Goal: Transaction & Acquisition: Purchase product/service

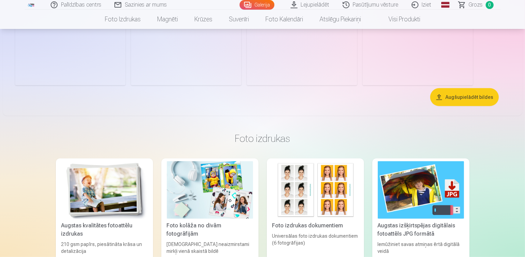
scroll to position [379, 0]
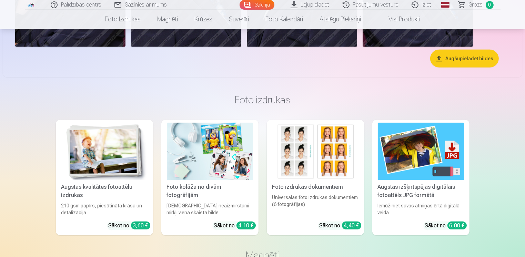
click at [109, 160] on img at bounding box center [104, 152] width 86 height 58
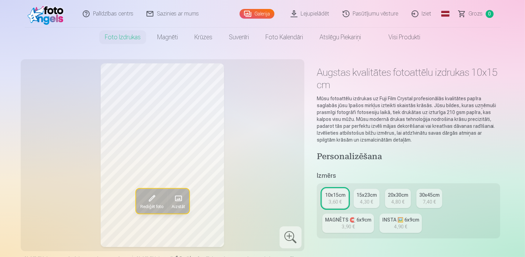
click at [369, 198] on div "4,30 €" at bounding box center [366, 201] width 13 height 7
click at [398, 199] on div "4,80 €" at bounding box center [397, 201] width 13 height 7
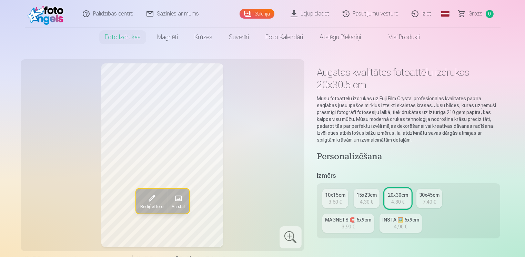
click at [335, 227] on link "MAGNĒTS 🧲 6x9cm 3,90 €" at bounding box center [348, 223] width 52 height 19
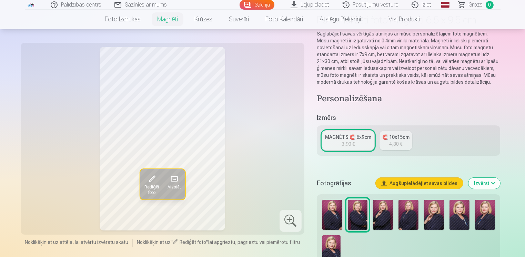
scroll to position [69, 0]
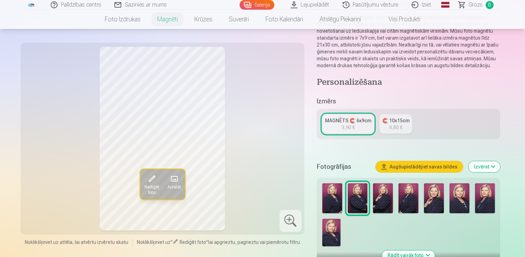
click at [399, 123] on div "🧲 10x15cm" at bounding box center [395, 120] width 27 height 7
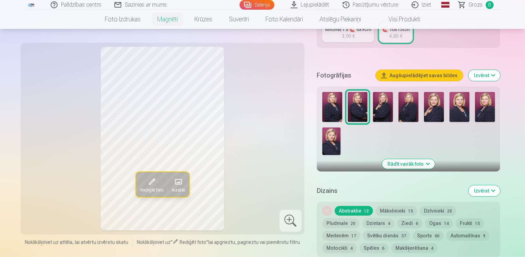
scroll to position [172, 0]
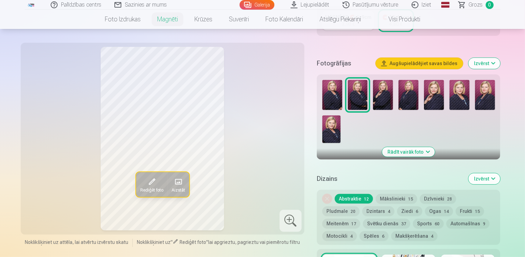
click at [392, 198] on button "Mākslinieki 15" at bounding box center [395, 199] width 41 height 10
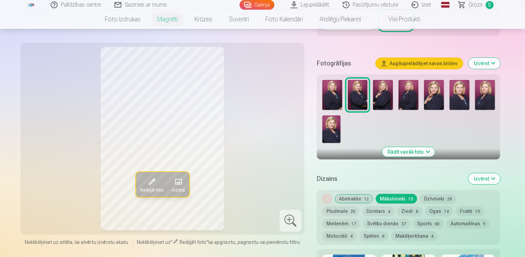
click at [426, 199] on button "Dzīvnieki 28" at bounding box center [438, 199] width 36 height 10
click at [359, 206] on button "Pludmale 20" at bounding box center [340, 211] width 37 height 10
